Goal: Transaction & Acquisition: Book appointment/travel/reservation

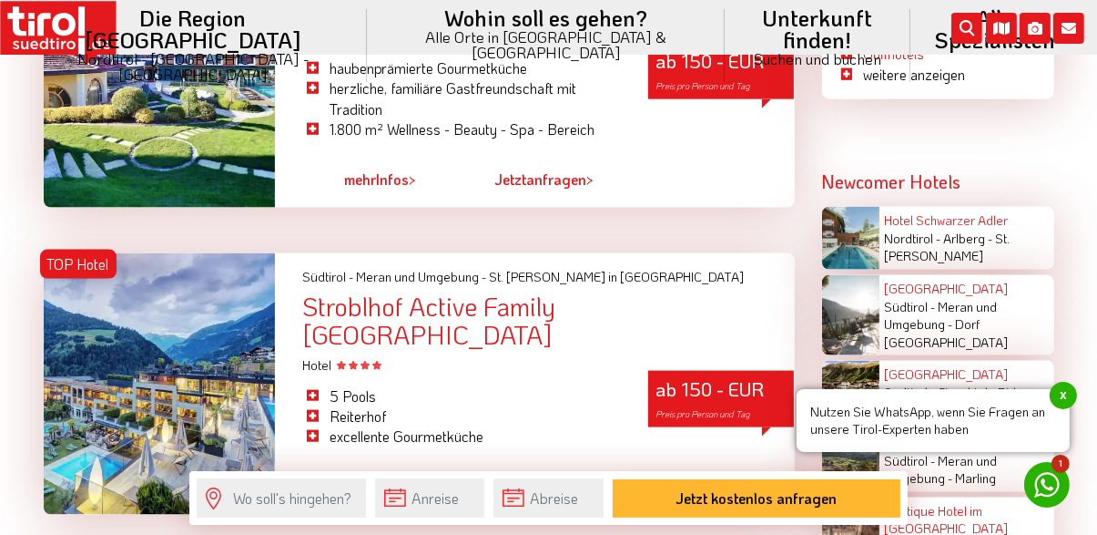
scroll to position [2180, 0]
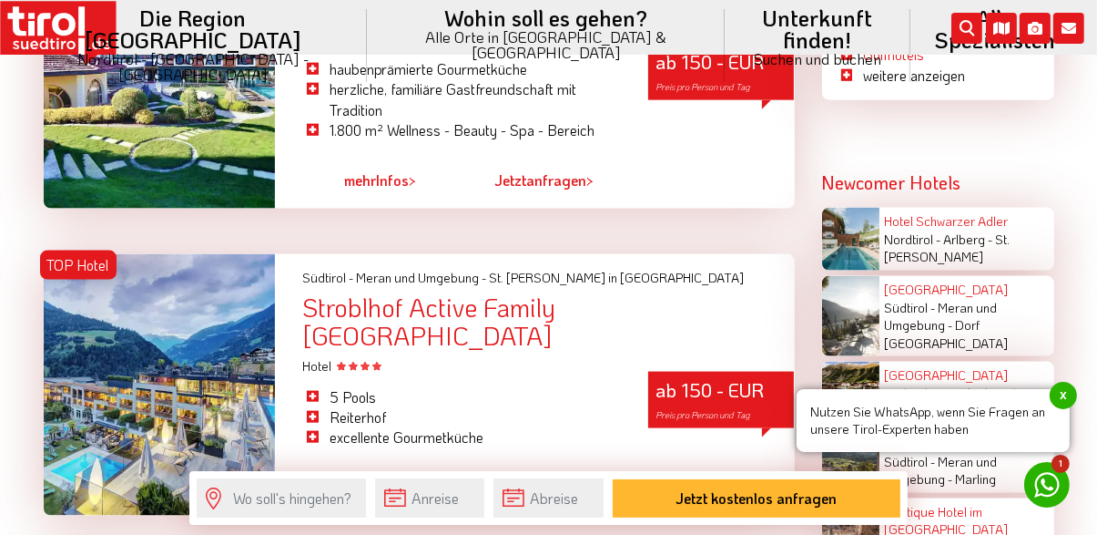
click at [198, 393] on div at bounding box center [160, 385] width 232 height 262
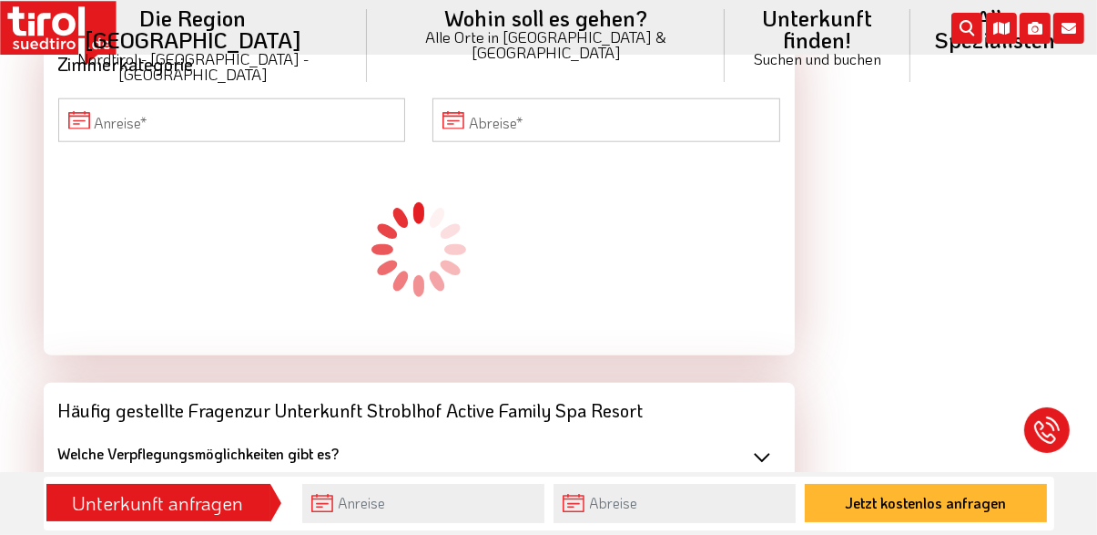
scroll to position [1822, 0]
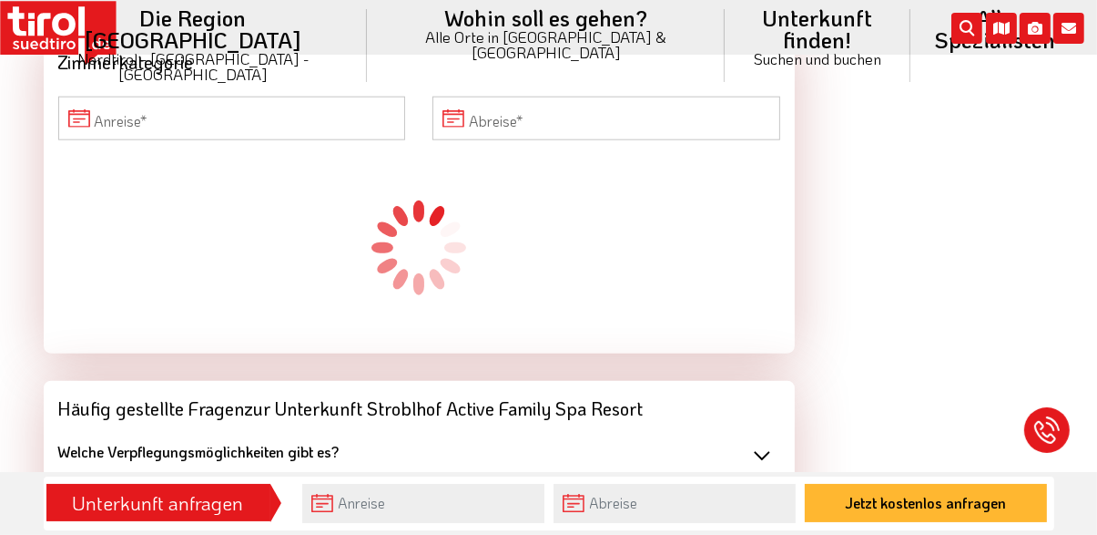
click at [771, 490] on div "Welche Parkmöglichkeiten gibt es?" at bounding box center [419, 500] width 722 height 20
click at [291, 511] on div "kostenlose Parkmöglichkeiten, Garage" at bounding box center [419, 528] width 722 height 34
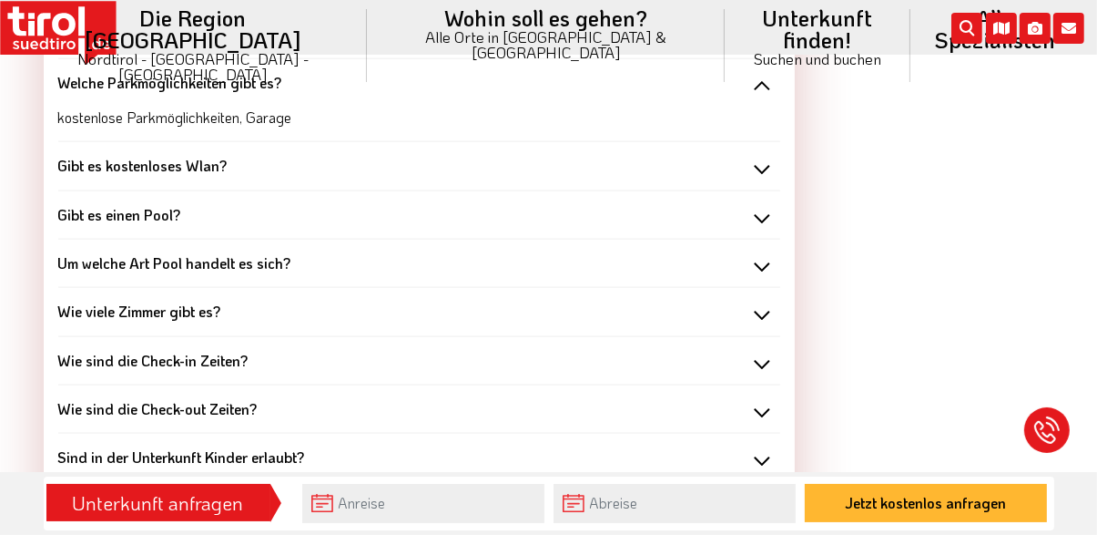
scroll to position [2241, 0]
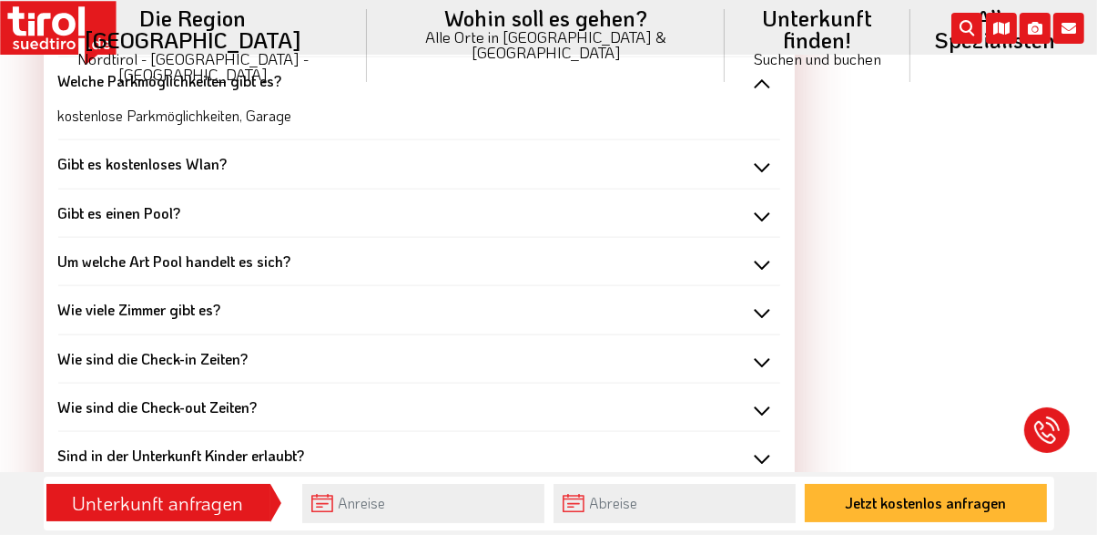
click at [769, 494] on div "Gibt es besondere Angebote für Kinder?" at bounding box center [419, 504] width 722 height 20
click at [775, 494] on div "Gibt es besondere Angebote für Kinder?" at bounding box center [419, 504] width 722 height 20
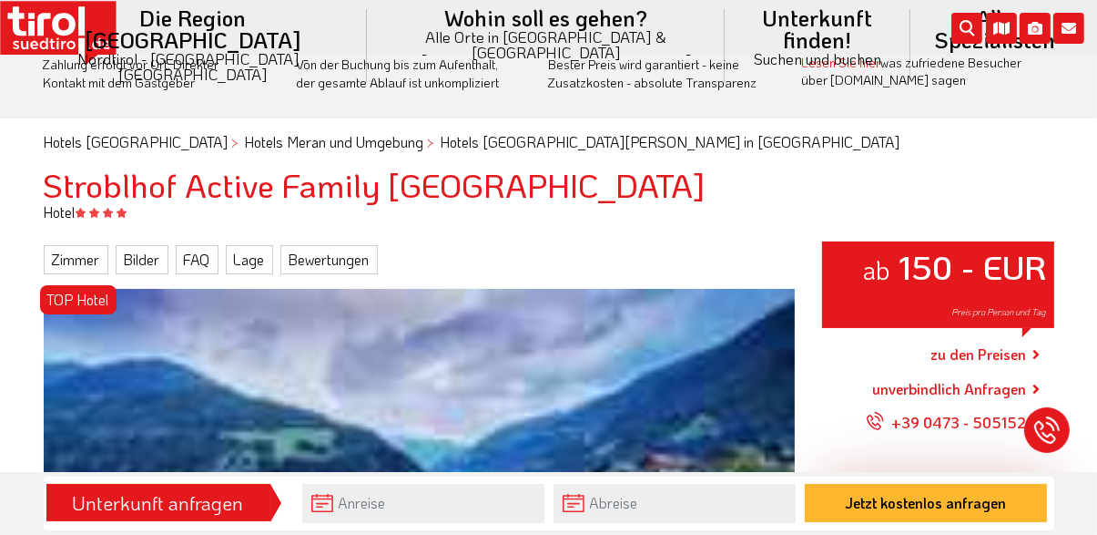
scroll to position [0, 0]
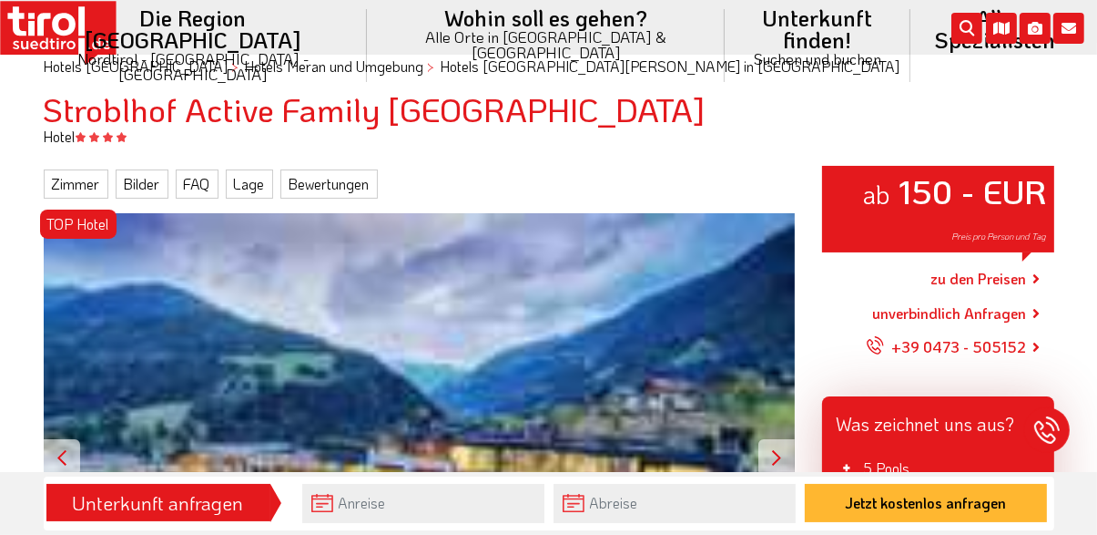
scroll to position [143, 0]
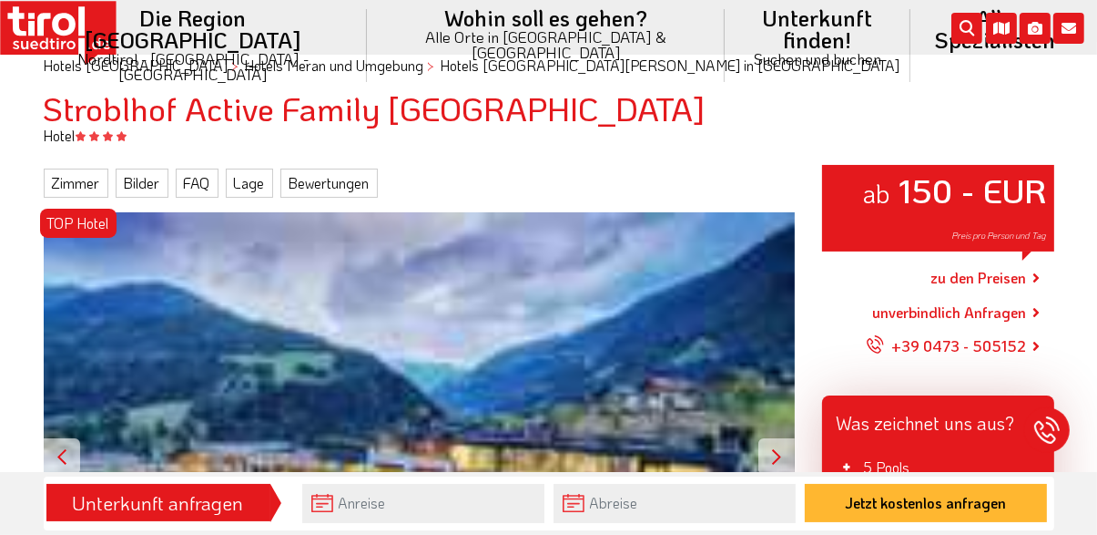
click at [464, 425] on div "TOP Hotel ab 150 - EUR Preis pro Person und Tag" at bounding box center [419, 456] width 751 height 488
click at [790, 459] on div at bounding box center [777, 456] width 36 height 36
click at [143, 188] on link "Bilder" at bounding box center [142, 182] width 53 height 29
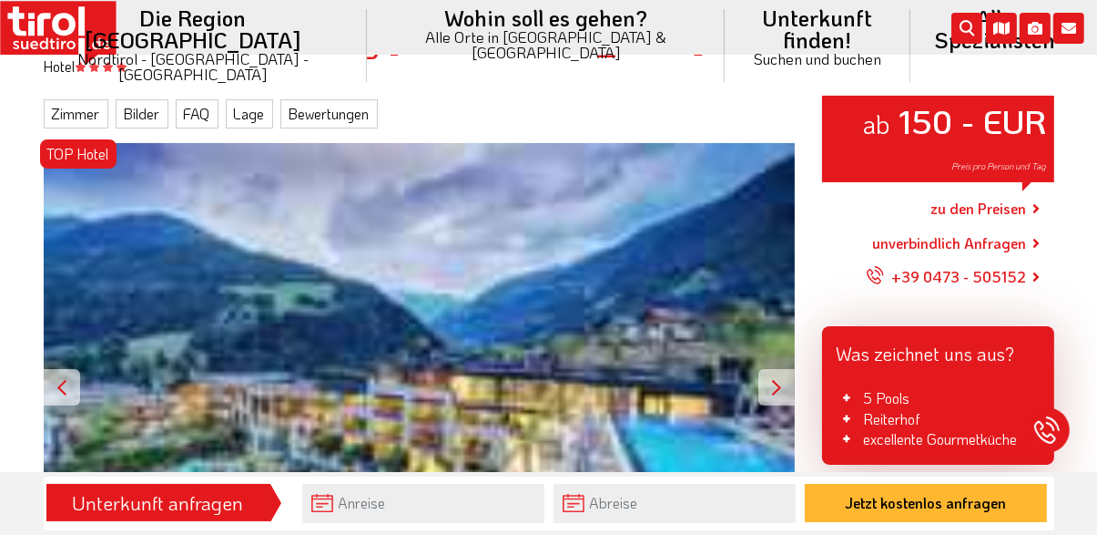
click at [1055, 24] on icon at bounding box center [1069, 28] width 31 height 31
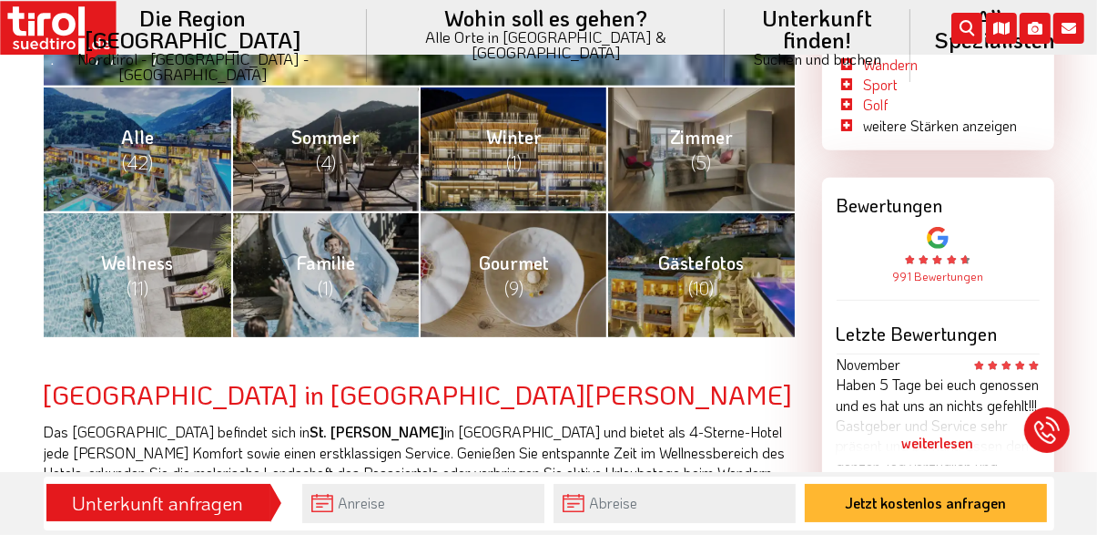
scroll to position [759, 0]
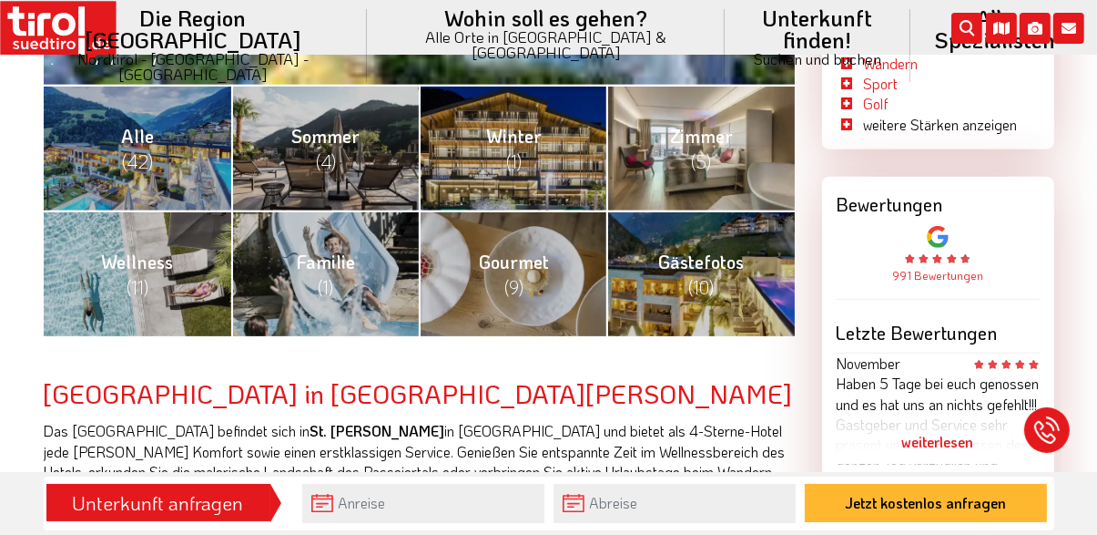
click at [717, 167] on link "Zimmer (5)" at bounding box center [700, 148] width 188 height 126
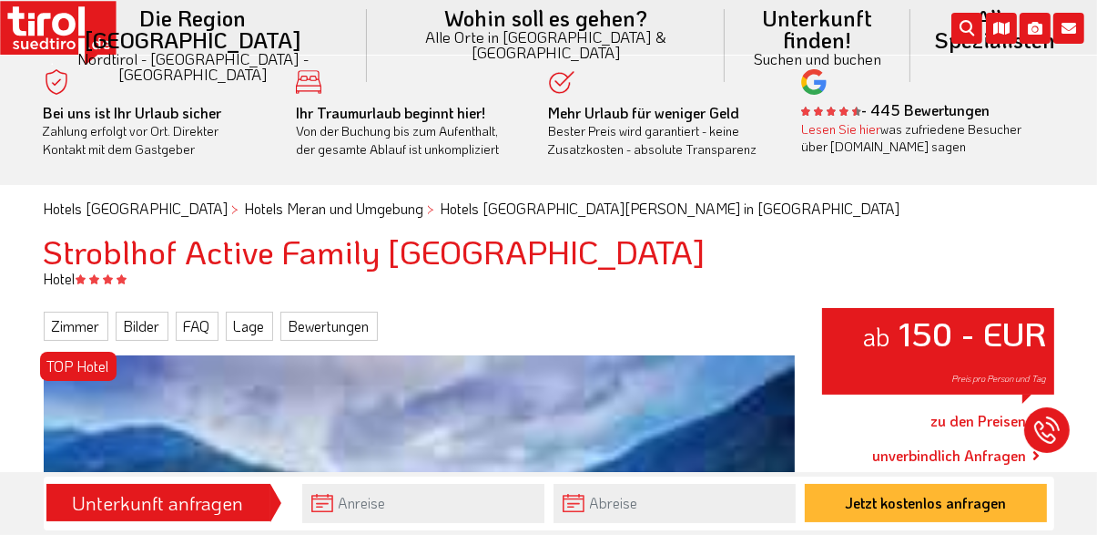
click at [655, 121] on div "Mehr Urlaub für weniger Geld Bester Preis wird garantiert - keine Zusatzkosten …" at bounding box center [662, 131] width 226 height 55
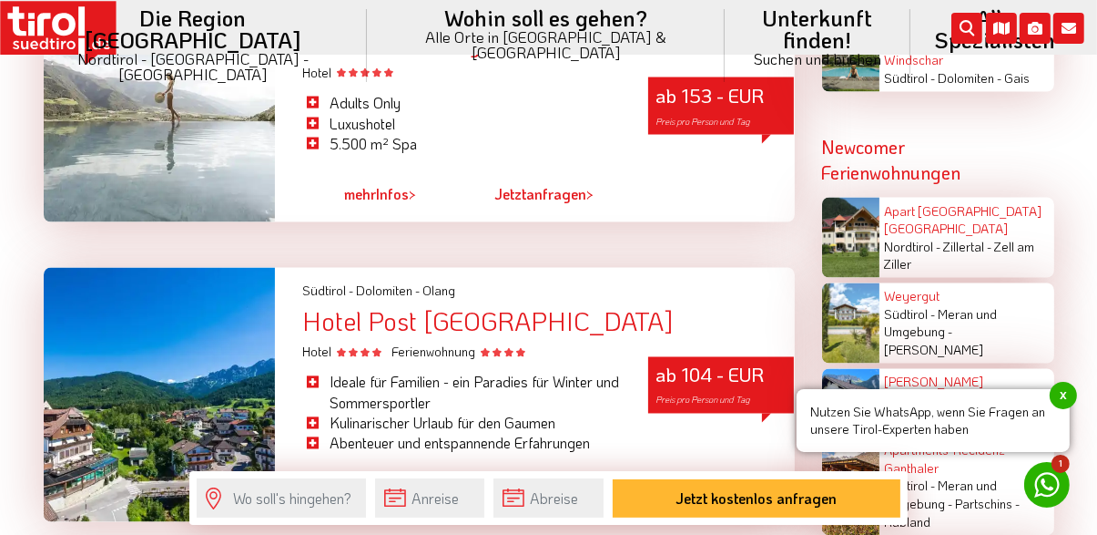
scroll to position [2924, 0]
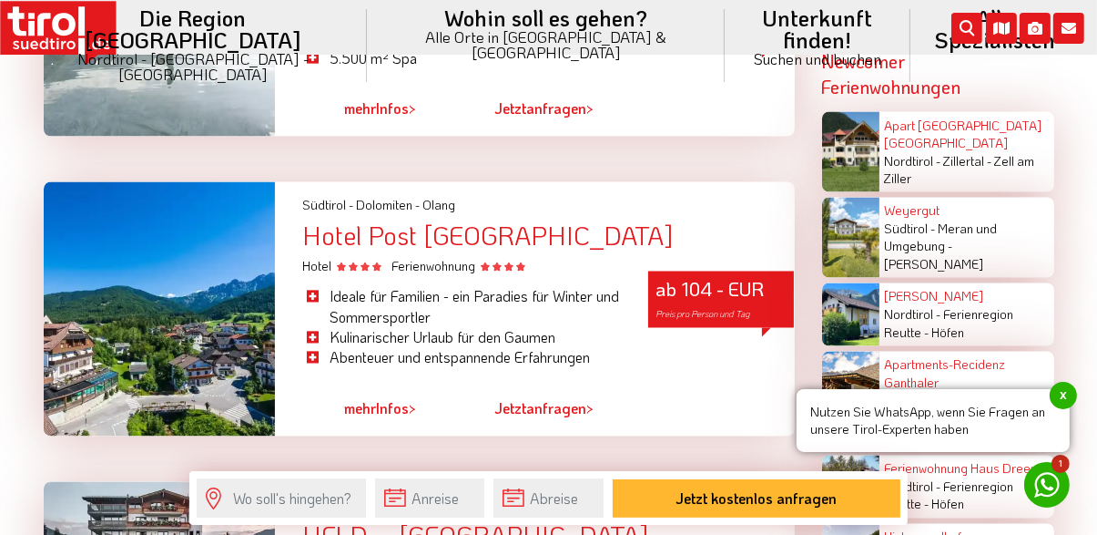
click at [225, 328] on div at bounding box center [160, 309] width 232 height 254
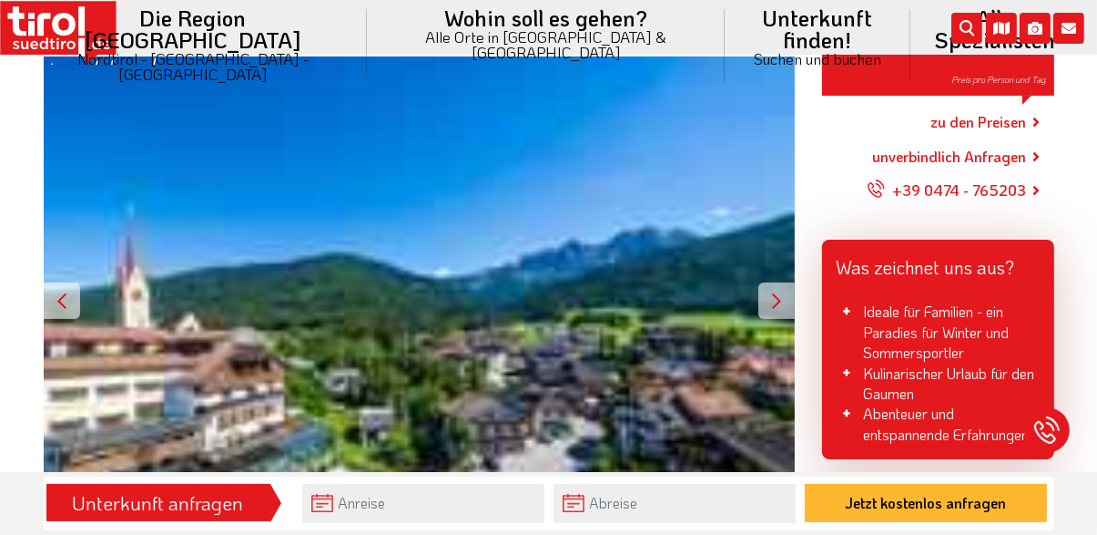
scroll to position [299, 0]
click at [780, 311] on div at bounding box center [777, 300] width 36 height 36
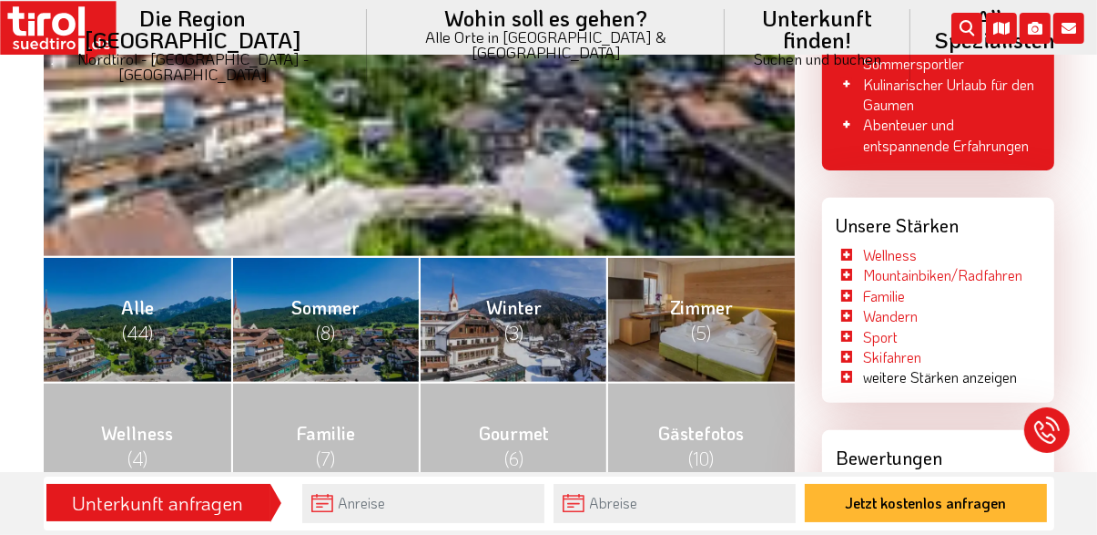
scroll to position [597, 0]
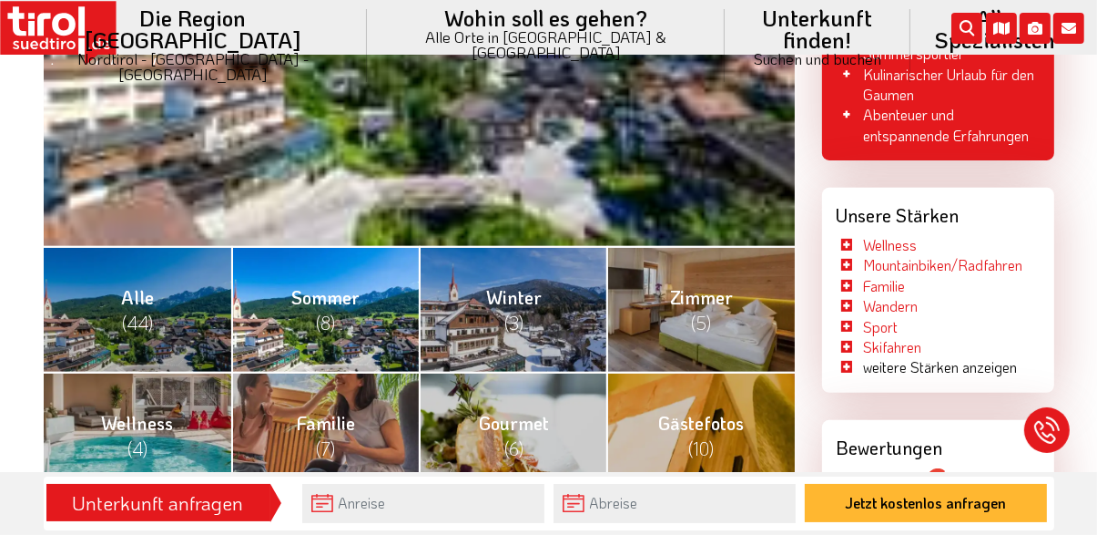
click at [333, 328] on span "(8)" at bounding box center [325, 323] width 19 height 24
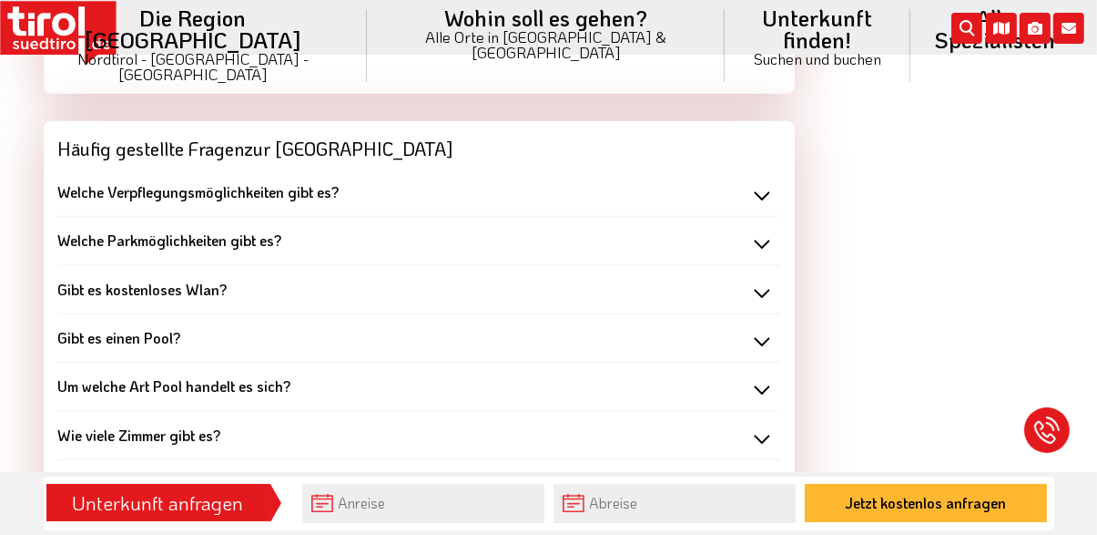
scroll to position [1945, 0]
